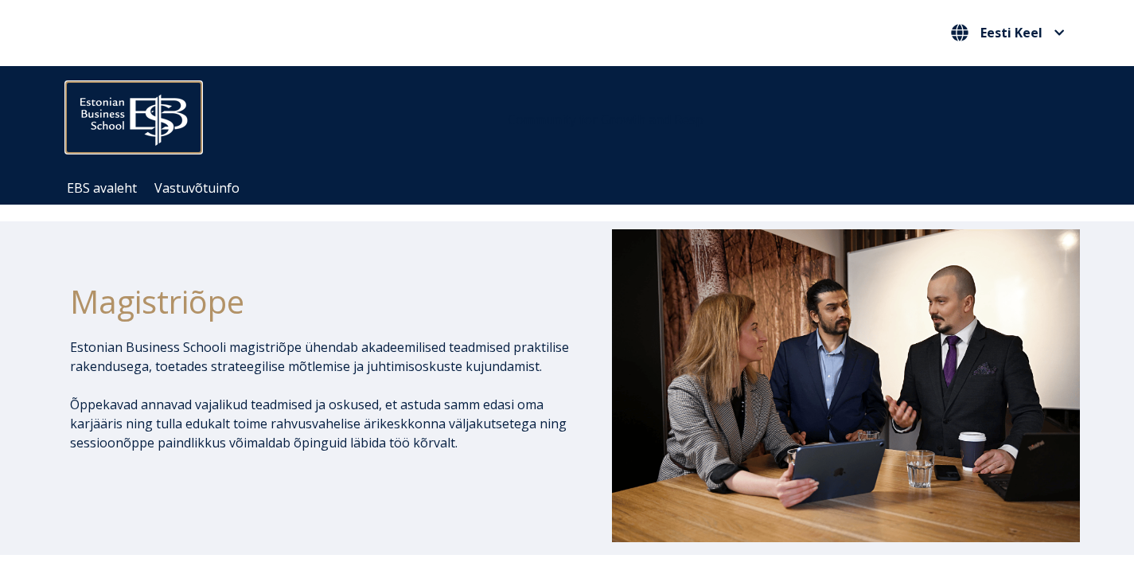
click at [89, 114] on img at bounding box center [133, 116] width 135 height 68
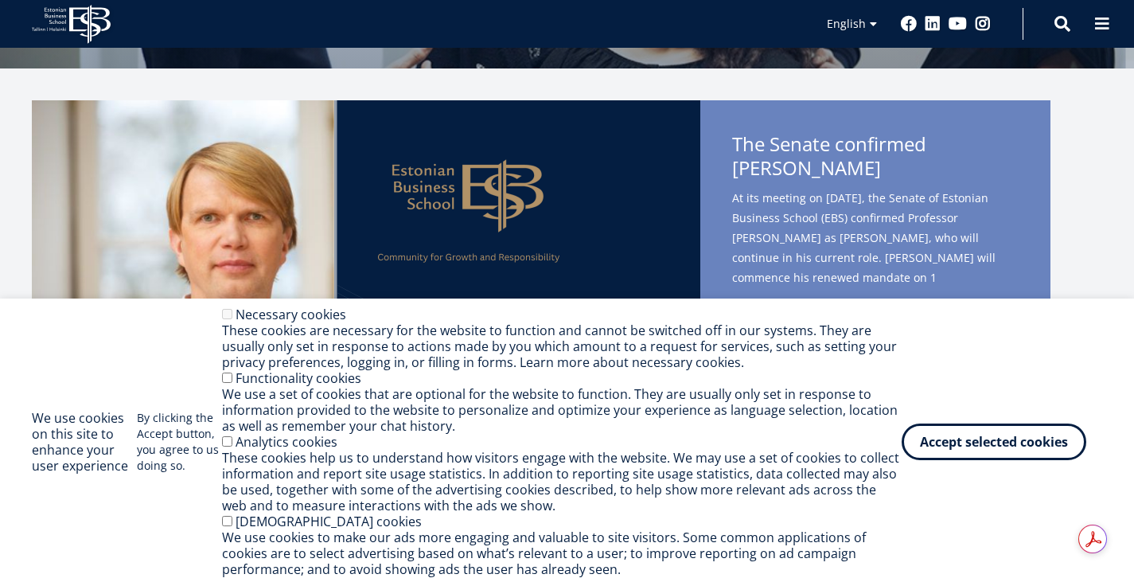
scroll to position [318, 0]
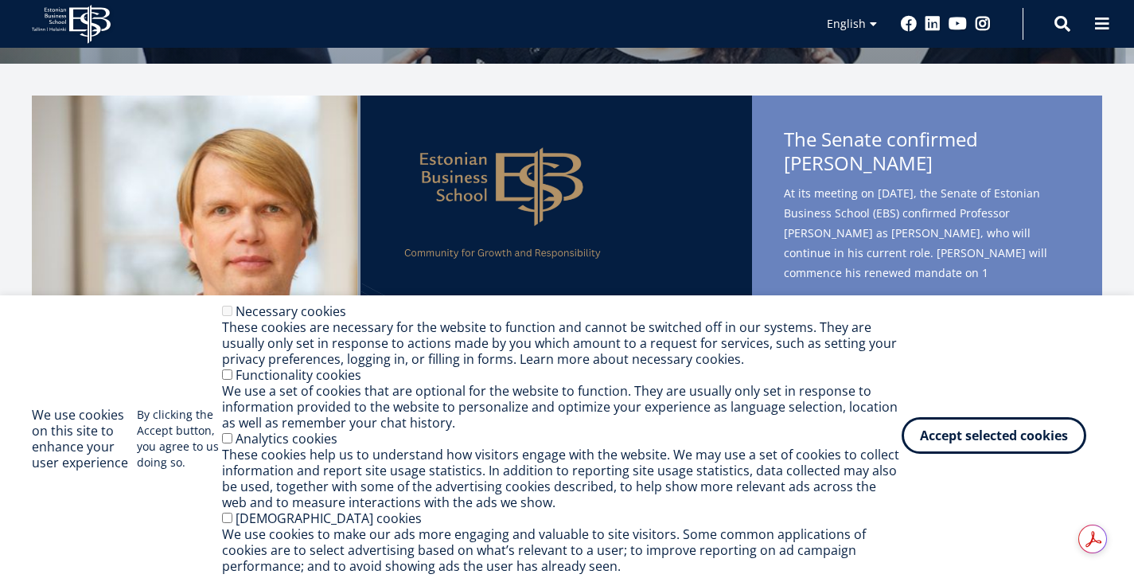
click at [1028, 450] on button "Accept selected cookies" at bounding box center [994, 435] width 185 height 37
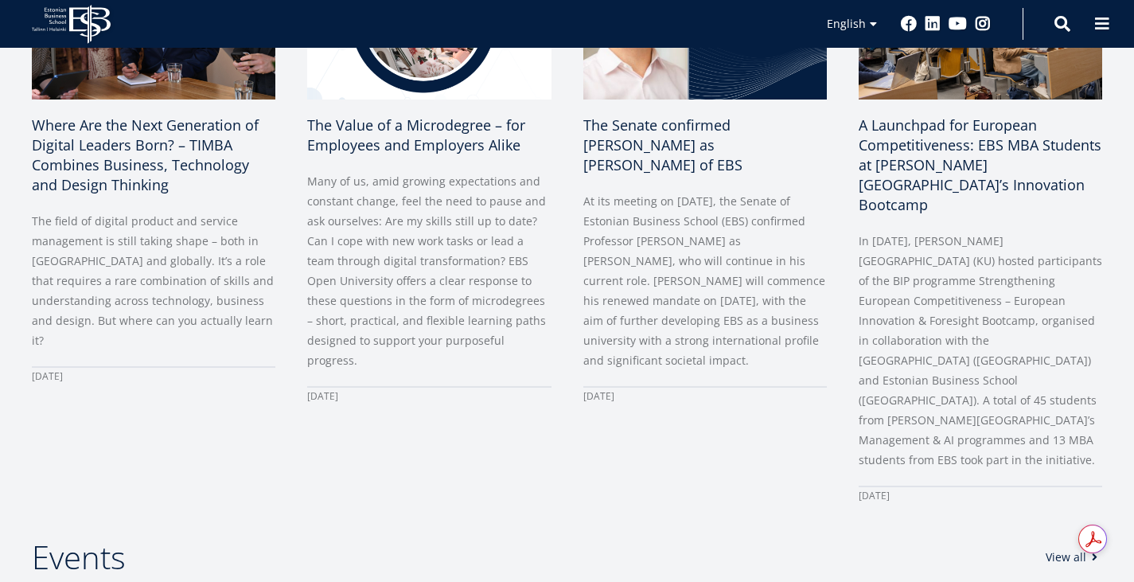
scroll to position [872, 0]
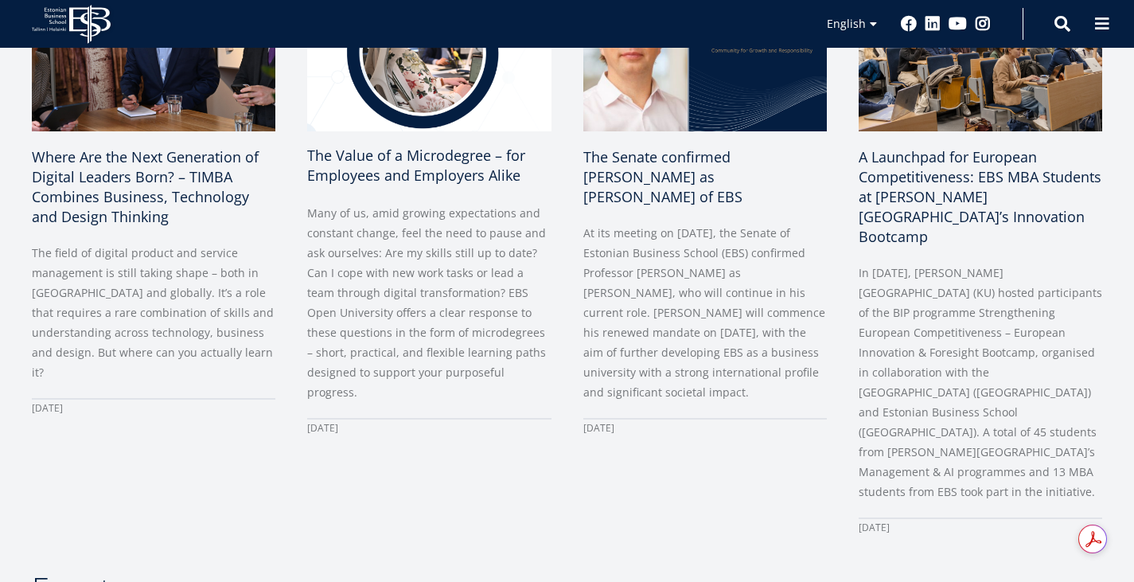
click at [450, 208] on link "The Value of a Microdegree – for Employees and Employers Alike Many of us, amid…" at bounding box center [429, 200] width 244 height 474
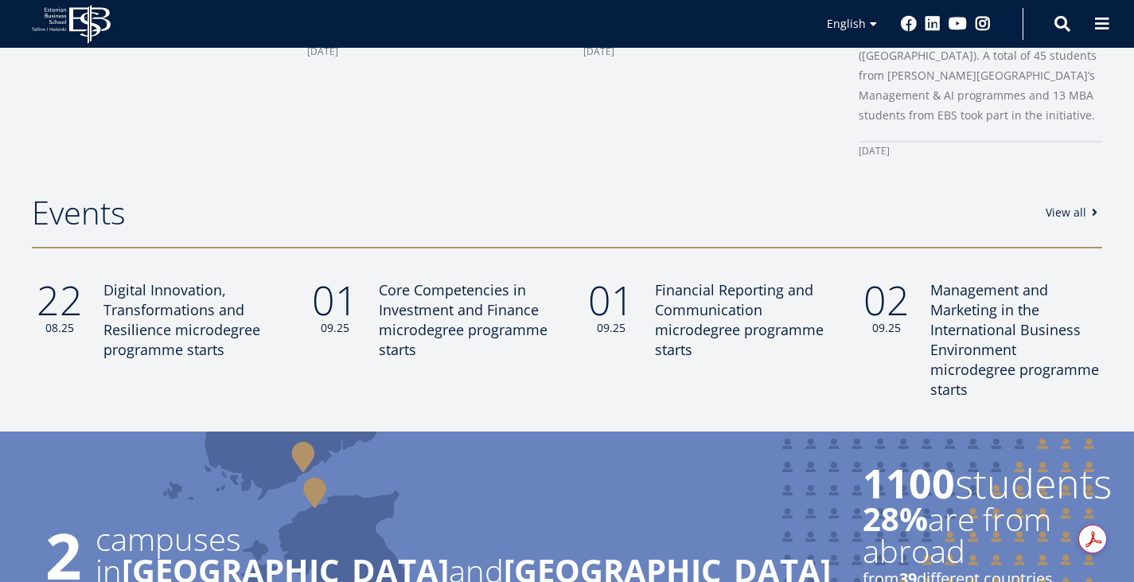
scroll to position [1270, 0]
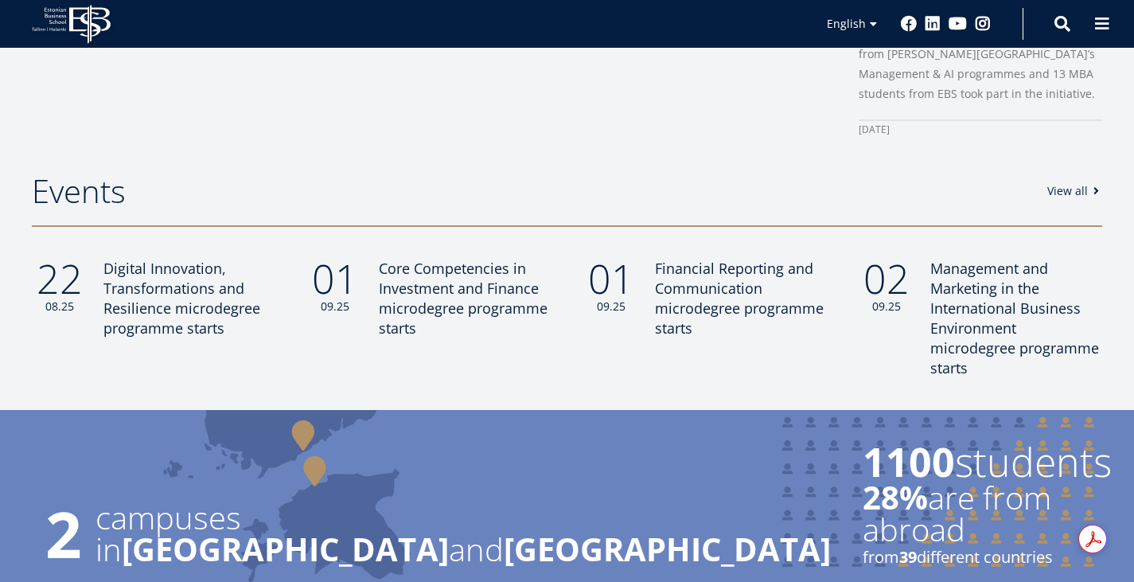
click at [1047, 199] on link "View all" at bounding box center [1075, 191] width 57 height 16
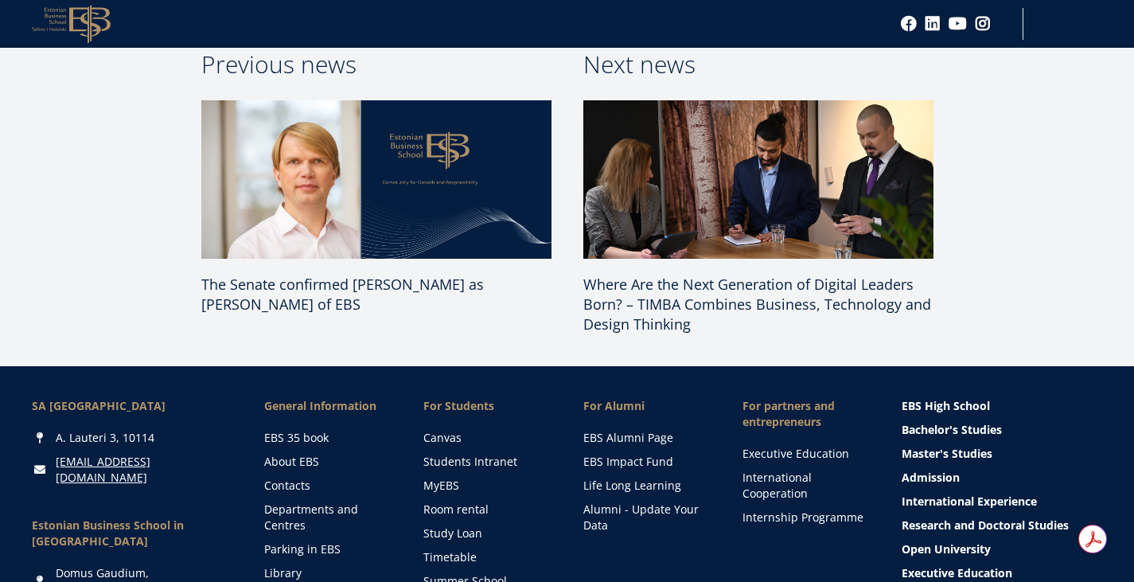
scroll to position [2706, 0]
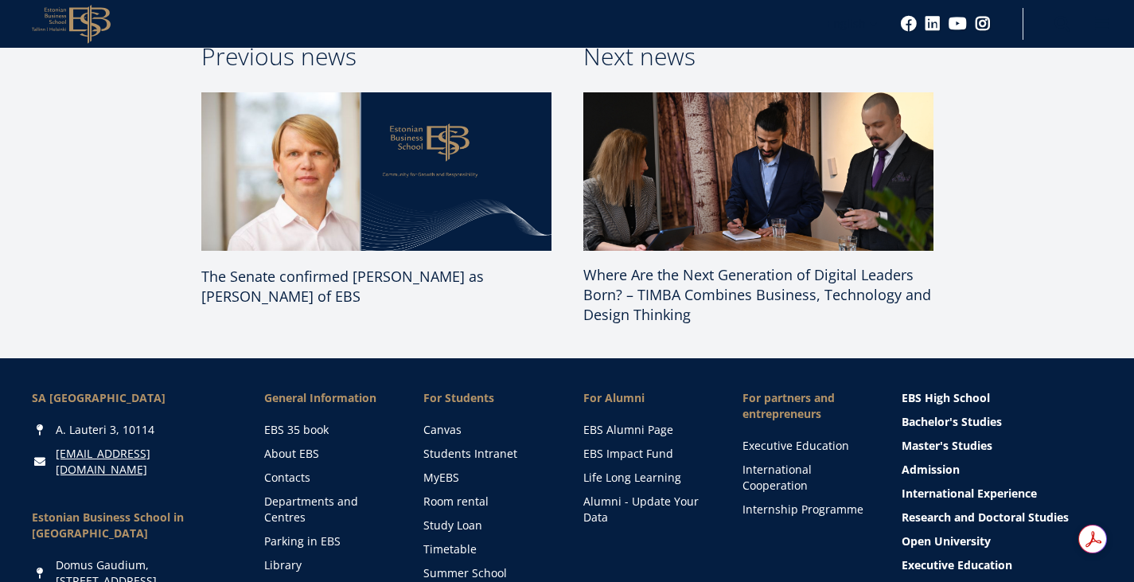
click at [692, 255] on img at bounding box center [759, 171] width 368 height 166
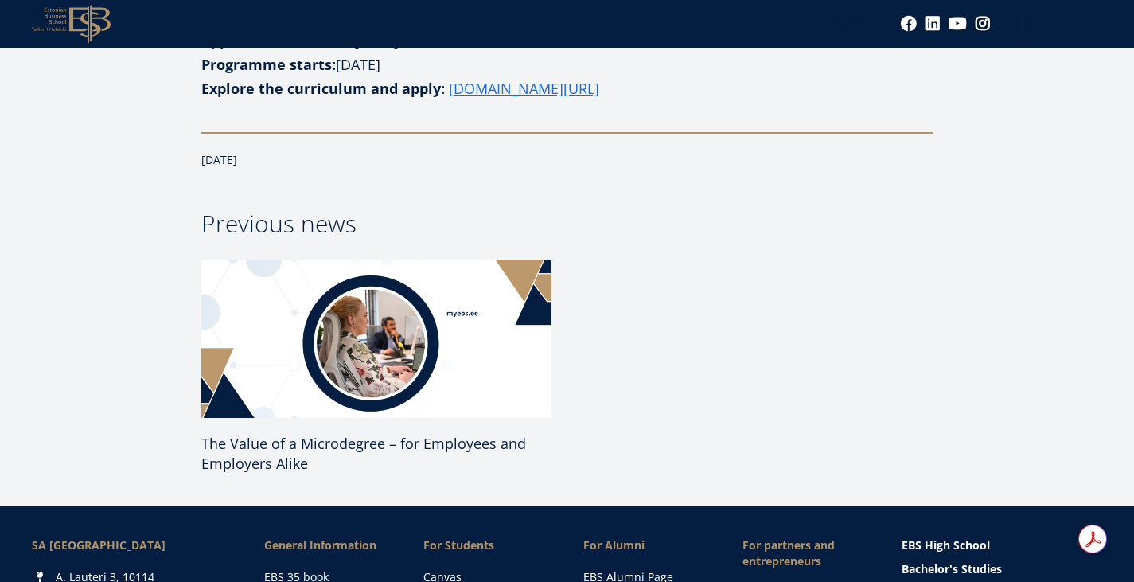
scroll to position [2308, 0]
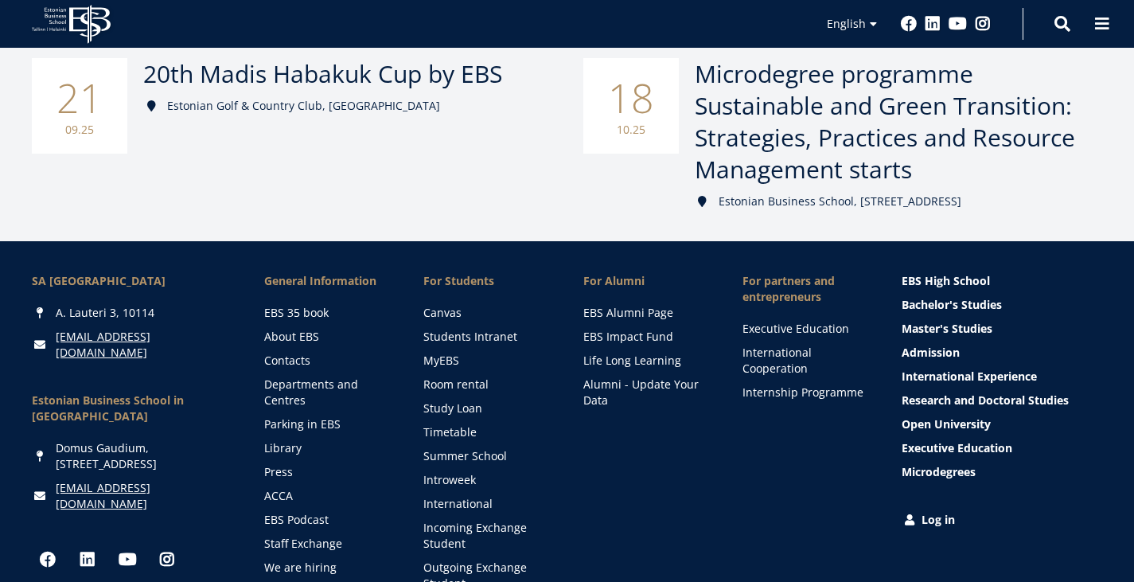
scroll to position [596, 0]
